Goal: Check status: Check status

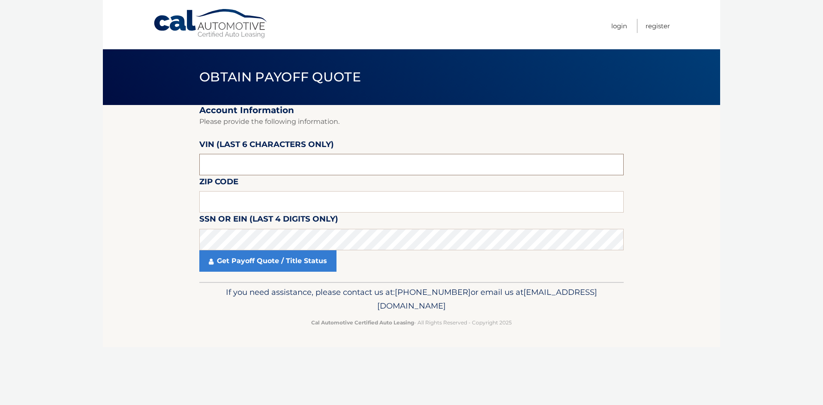
click at [261, 159] on input "text" at bounding box center [411, 164] width 424 height 21
paste input "208271"
type input "208271"
click at [240, 196] on input "text" at bounding box center [411, 201] width 424 height 21
type input "11725"
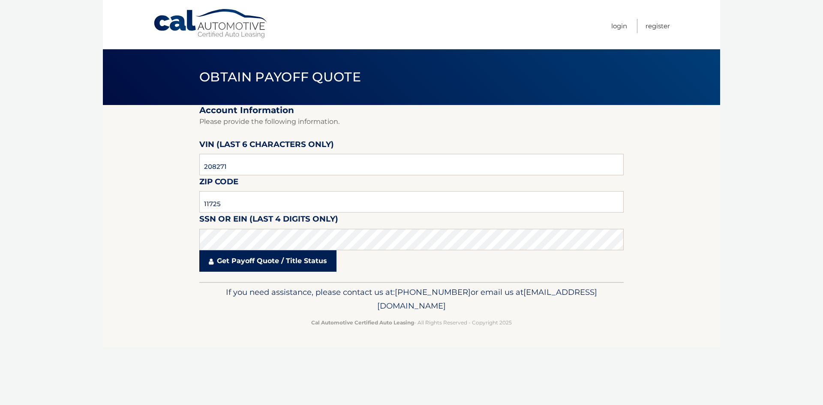
click at [227, 262] on link "Get Payoff Quote / Title Status" at bounding box center [267, 260] width 137 height 21
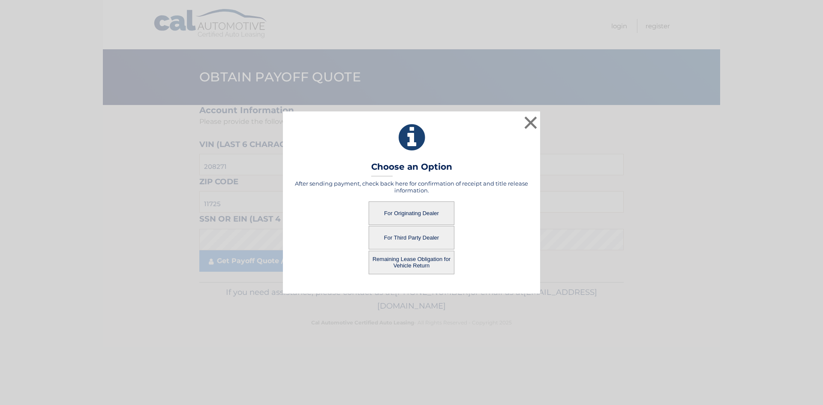
click at [430, 236] on button "For Third Party Dealer" at bounding box center [411, 238] width 86 height 24
click at [409, 240] on button "For Third Party Dealer" at bounding box center [411, 238] width 86 height 24
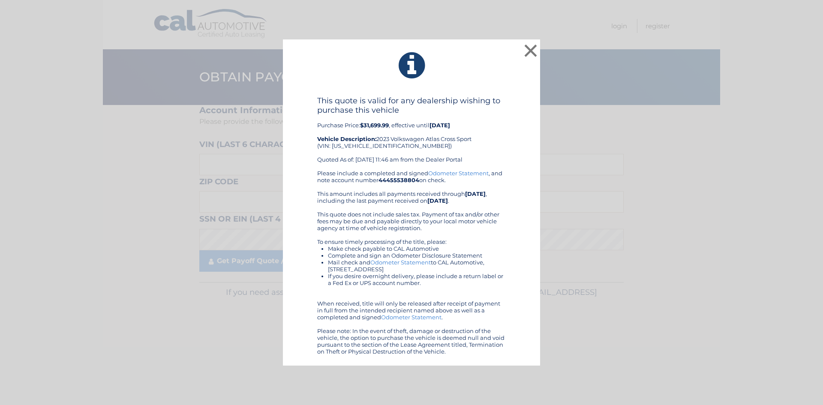
click at [483, 153] on div "This quote is valid for any dealership wishing to purchase this vehicle Purchas…" at bounding box center [411, 133] width 189 height 74
drag, startPoint x: 76, startPoint y: 24, endPoint x: 57, endPoint y: 3, distance: 27.9
click at [75, 22] on div "× This quote is valid for any dealership wishing to purchase this vehicle Purch…" at bounding box center [411, 202] width 823 height 405
